Goal: Task Accomplishment & Management: Manage account settings

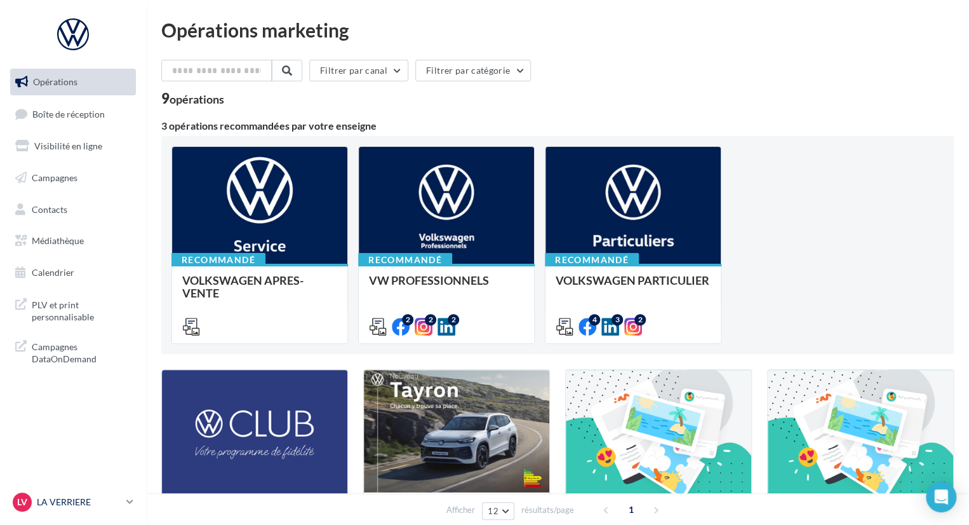
click at [133, 502] on icon at bounding box center [129, 501] width 7 height 11
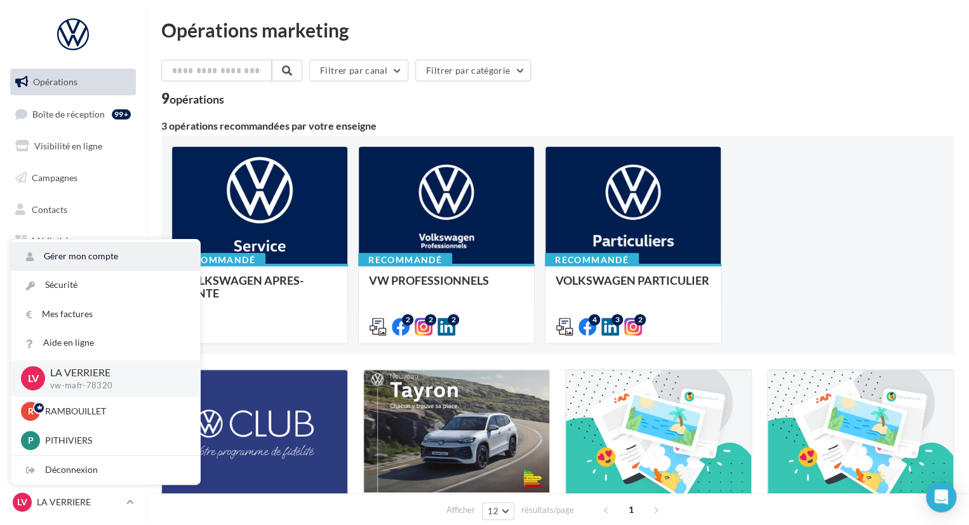
click at [81, 260] on link "Gérer mon compte" at bounding box center [105, 256] width 189 height 29
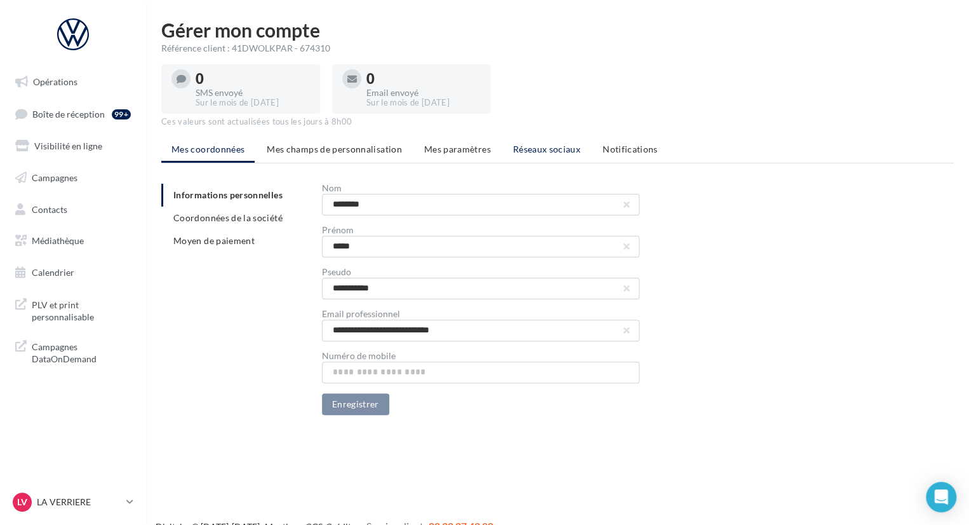
click at [506, 149] on li "Réseaux sociaux" at bounding box center [547, 149] width 88 height 23
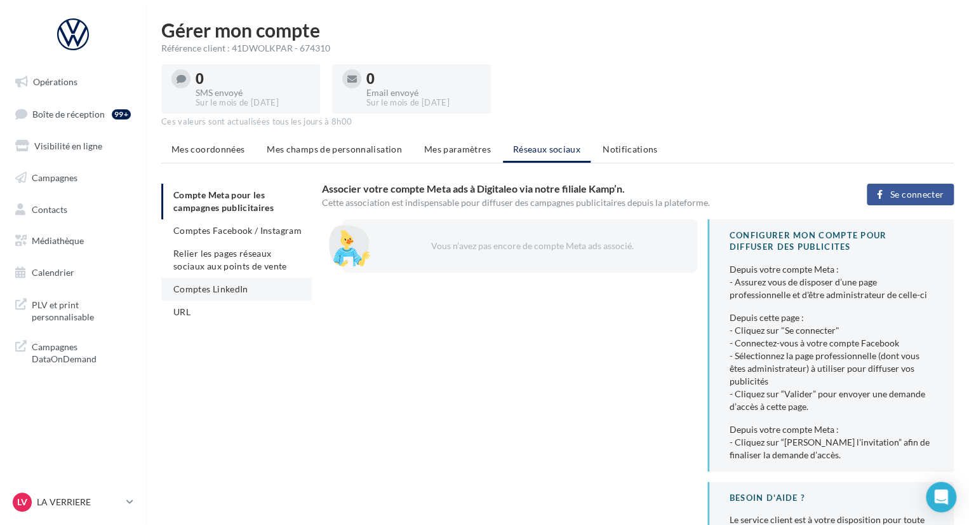
click at [238, 286] on span "Comptes LinkedIn" at bounding box center [210, 288] width 75 height 11
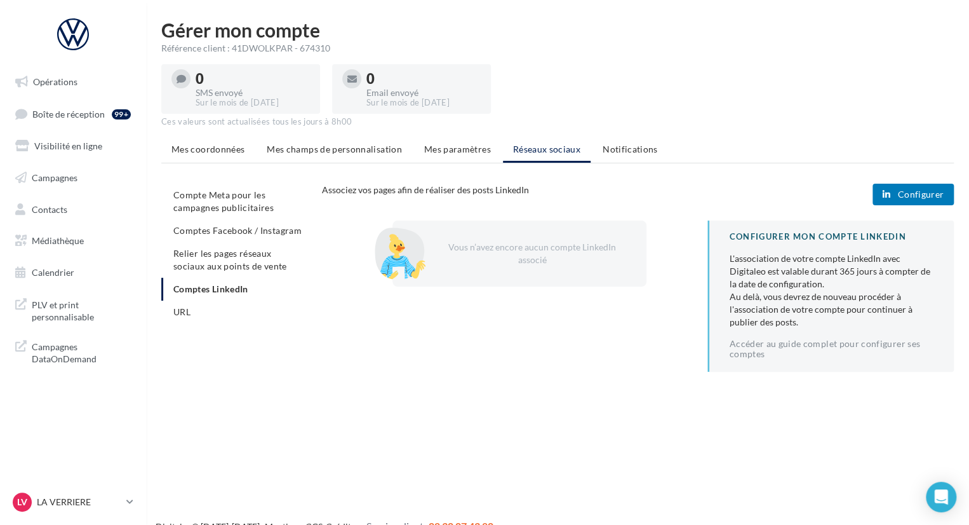
click at [945, 189] on button "Configurer" at bounding box center [913, 195] width 81 height 22
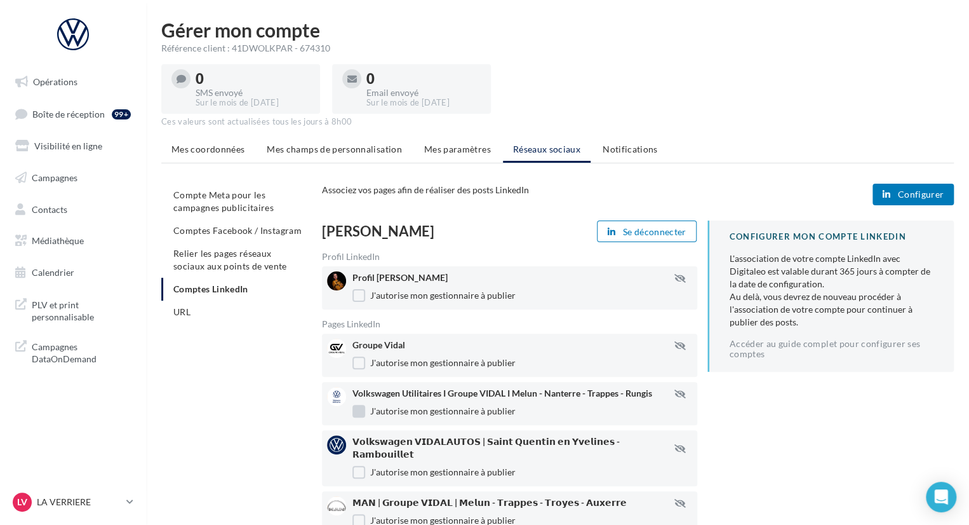
click at [363, 415] on label "J'autorise mon gestionnaire à publier" at bounding box center [434, 411] width 163 height 13
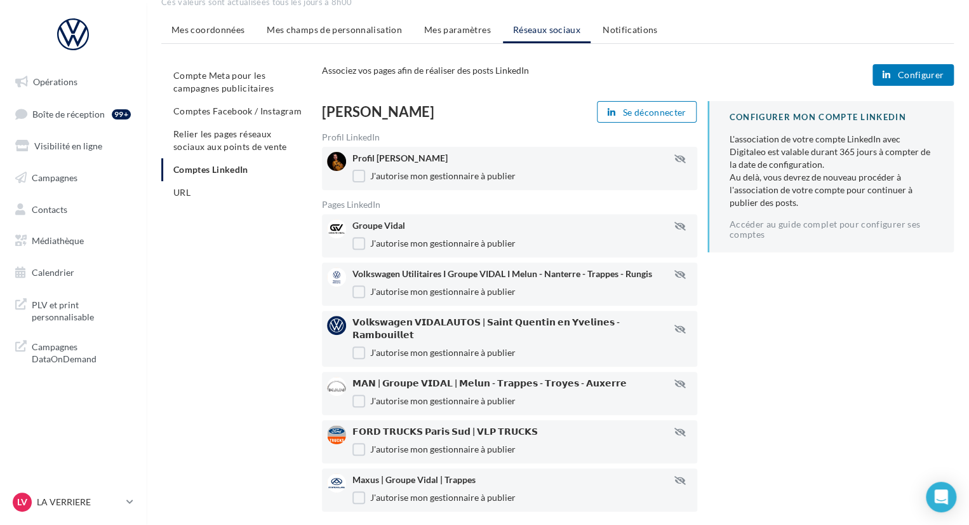
scroll to position [127, 0]
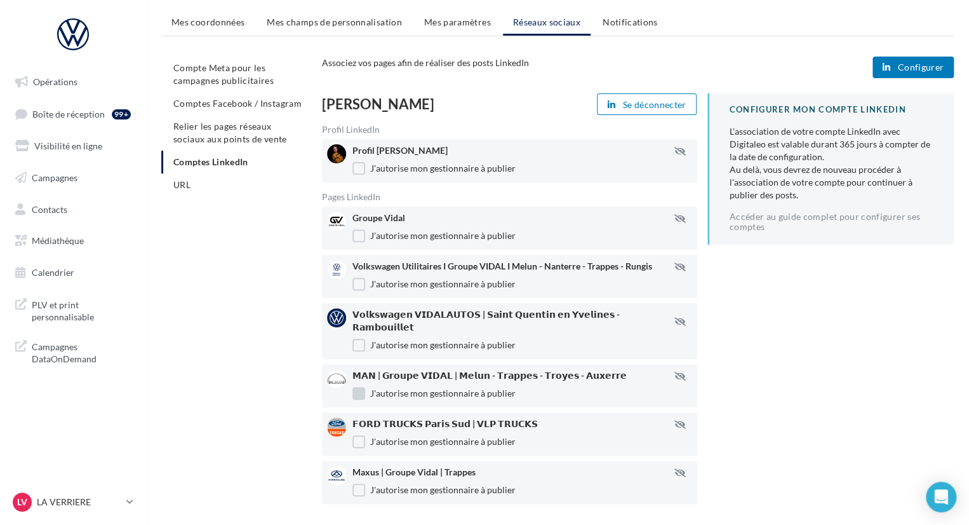
click at [353, 387] on label "J'autorise mon gestionnaire à publier" at bounding box center [434, 393] width 163 height 13
click at [356, 435] on label "J'autorise mon gestionnaire à publier" at bounding box center [434, 441] width 163 height 13
drag, startPoint x: 360, startPoint y: 478, endPoint x: 366, endPoint y: 470, distance: 10.0
click at [360, 483] on label "J'autorise mon gestionnaire à publier" at bounding box center [434, 489] width 163 height 13
click at [205, 182] on li "URL" at bounding box center [236, 184] width 151 height 23
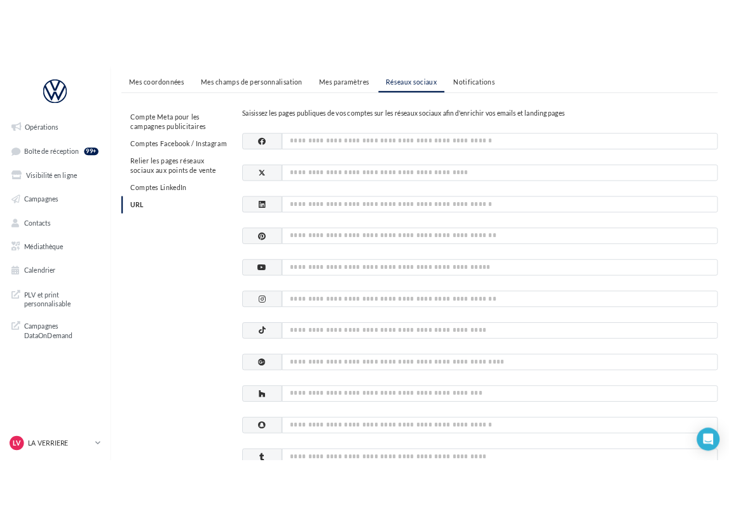
scroll to position [191, 0]
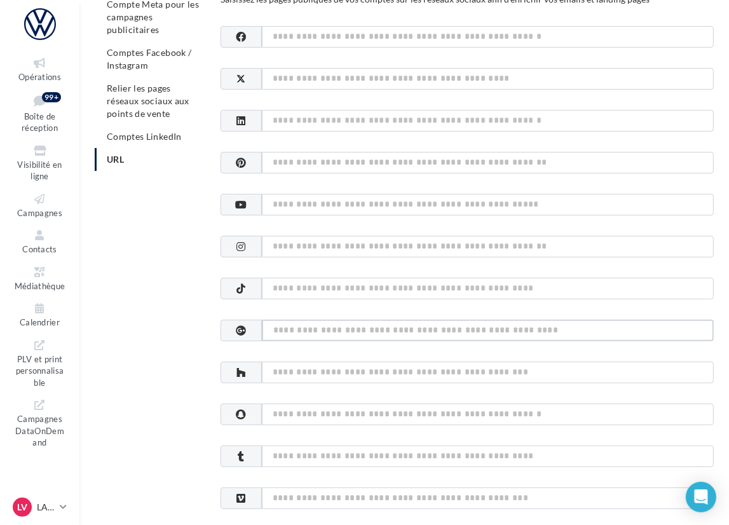
click at [295, 323] on input at bounding box center [488, 331] width 452 height 22
paste input "**********"
type input "**********"
drag, startPoint x: 468, startPoint y: 327, endPoint x: 245, endPoint y: 311, distance: 223.6
click at [213, 317] on div "**********" at bounding box center [409, 481] width 629 height 977
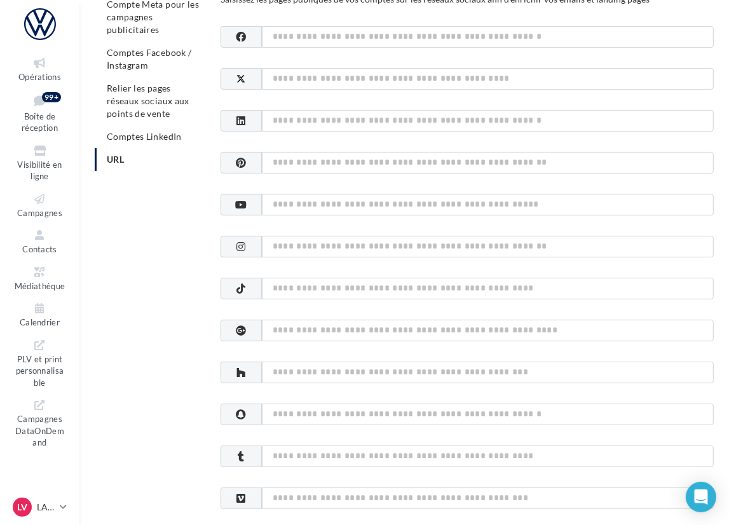
click at [243, 328] on icon at bounding box center [241, 330] width 10 height 10
click at [271, 323] on input at bounding box center [488, 331] width 452 height 22
